Goal: Information Seeking & Learning: Understand process/instructions

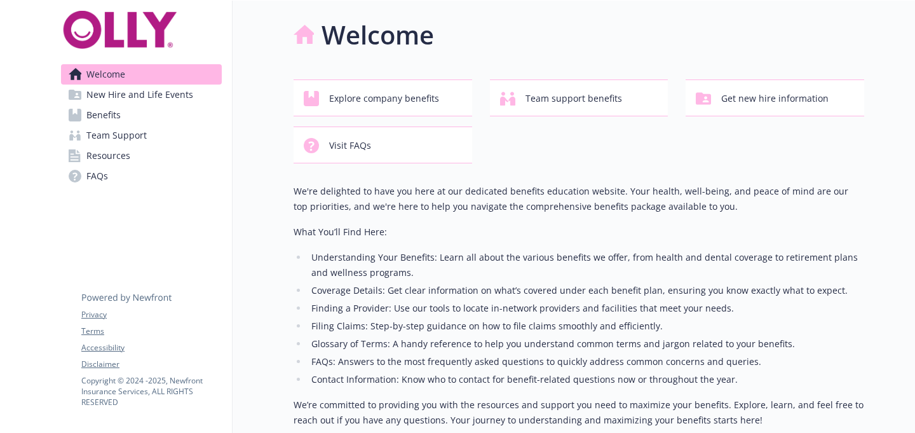
click at [179, 114] on link "Benefits" at bounding box center [141, 115] width 161 height 20
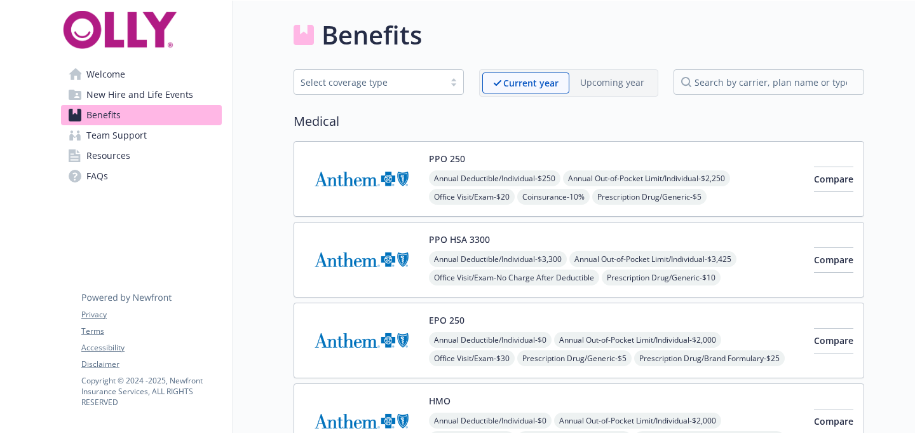
click at [136, 137] on span "Team Support" at bounding box center [116, 135] width 60 height 20
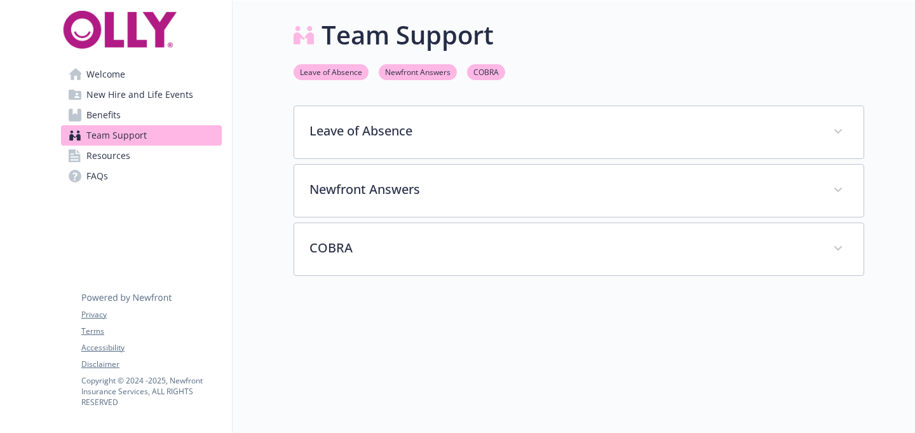
click at [136, 153] on link "Resources" at bounding box center [141, 156] width 161 height 20
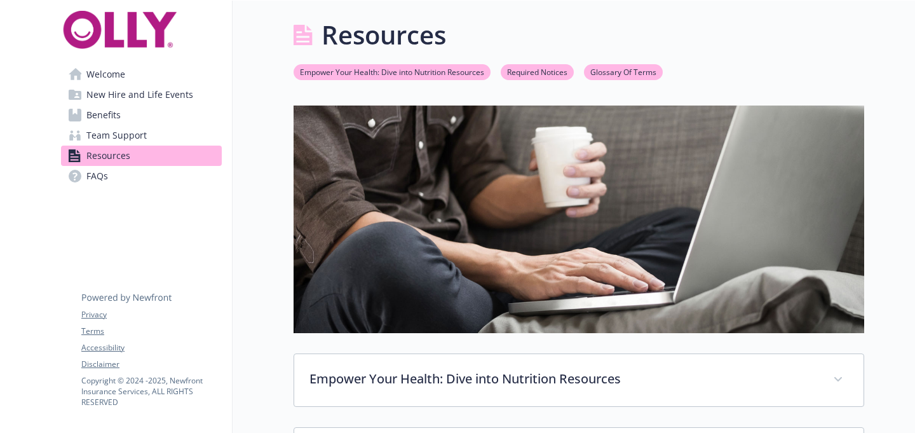
click at [158, 97] on span "New Hire and Life Events" at bounding box center [139, 95] width 107 height 20
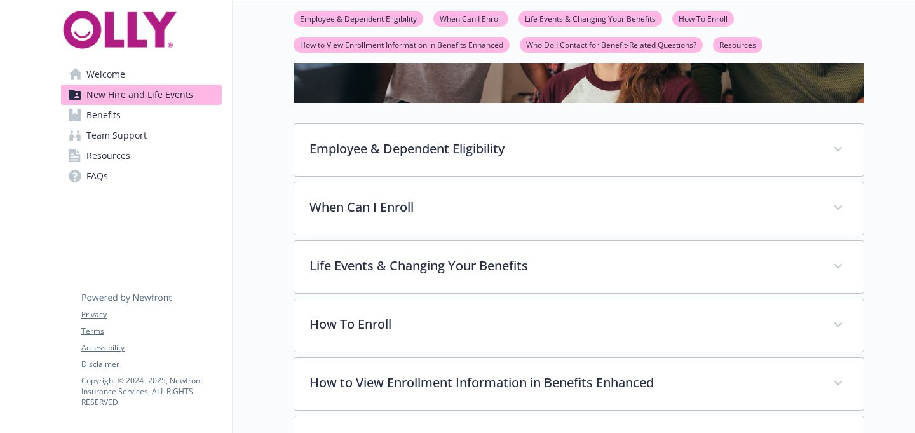
scroll to position [295, 0]
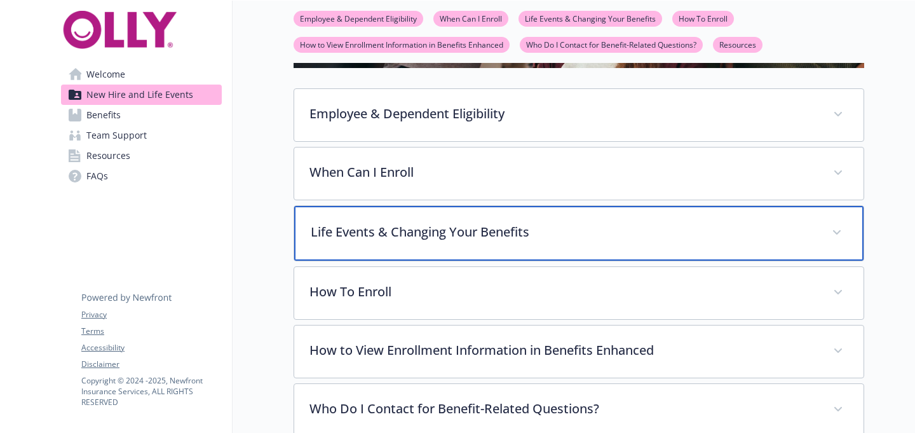
click at [382, 236] on p "Life Events & Changing Your Benefits" at bounding box center [564, 231] width 506 height 19
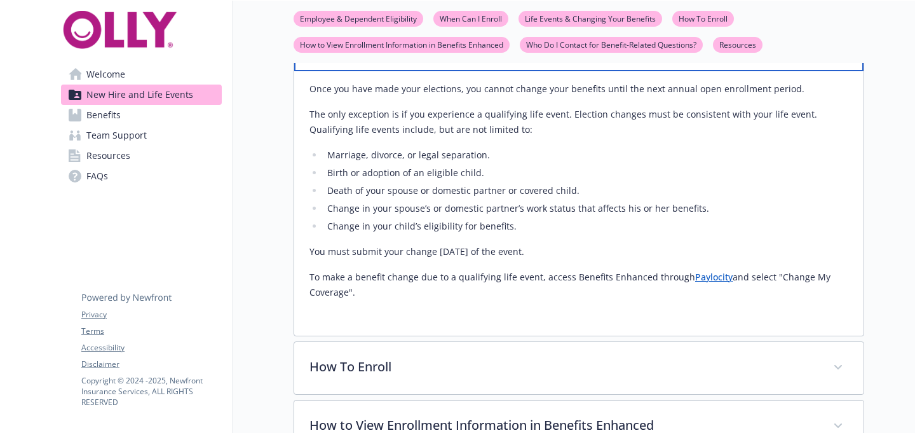
scroll to position [486, 0]
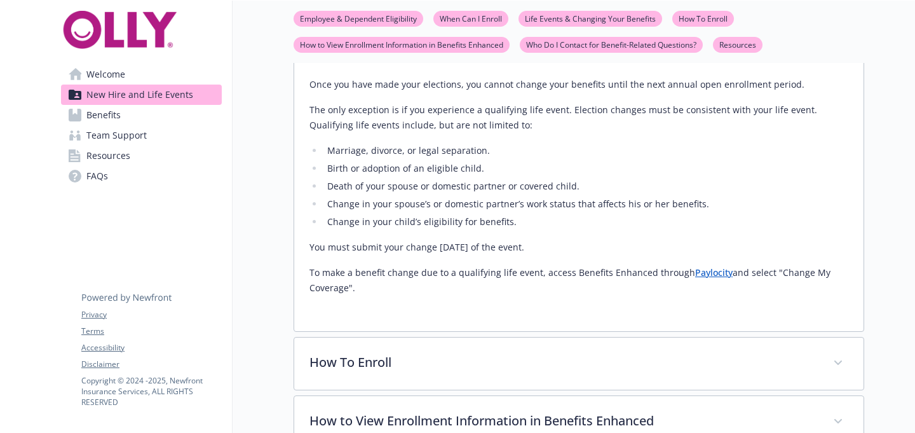
click at [439, 211] on li "Change in your spouse’s or domestic partner’s work status that affects his or h…" at bounding box center [585, 203] width 525 height 15
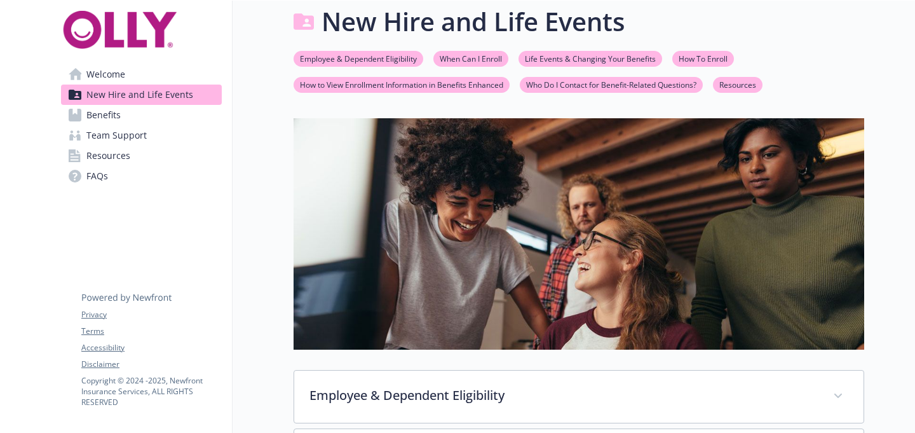
scroll to position [10, 0]
